Goal: Ask a question

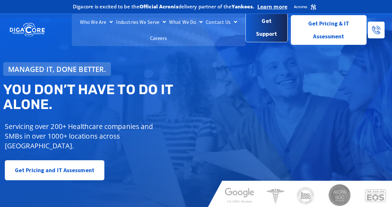
click at [267, 32] on span "Get Support" at bounding box center [267, 27] width 32 height 26
click at [269, 26] on span "Get Support" at bounding box center [267, 27] width 32 height 26
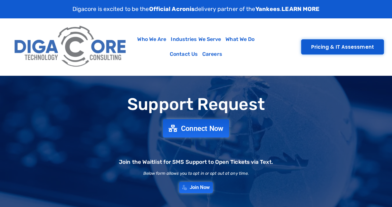
click at [195, 128] on span "Connect Now" at bounding box center [202, 128] width 42 height 7
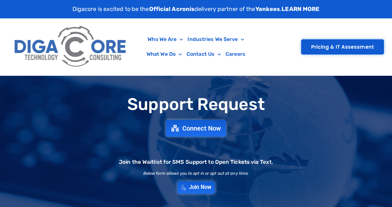
click at [194, 184] on span "Join Now" at bounding box center [200, 186] width 22 height 5
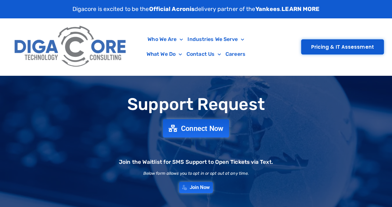
click at [185, 126] on span "Connect Now" at bounding box center [202, 128] width 42 height 7
click at [210, 129] on span "Connect Now" at bounding box center [202, 128] width 42 height 7
click at [202, 126] on span "Connect Now" at bounding box center [202, 128] width 42 height 7
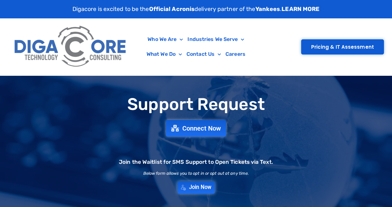
click at [205, 187] on span "Join Now" at bounding box center [200, 186] width 22 height 5
click at [200, 186] on span "Join Now" at bounding box center [200, 186] width 22 height 5
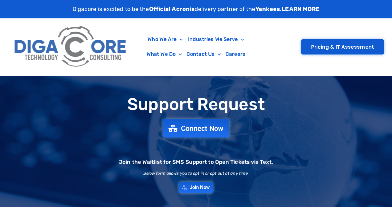
click at [189, 131] on span "Connect Now" at bounding box center [202, 128] width 42 height 7
